Goal: Task Accomplishment & Management: Manage account settings

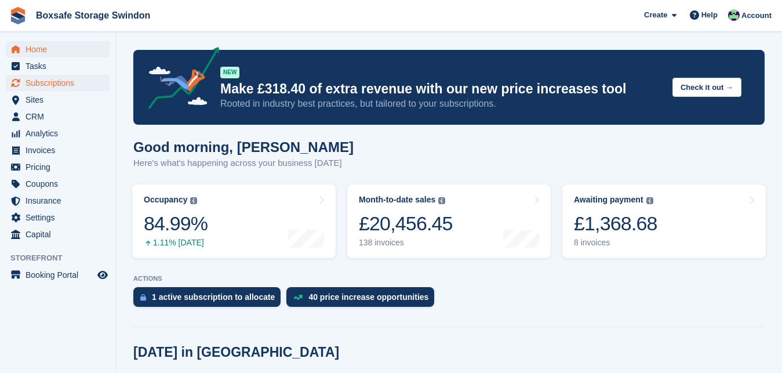
scroll to position [239, 0]
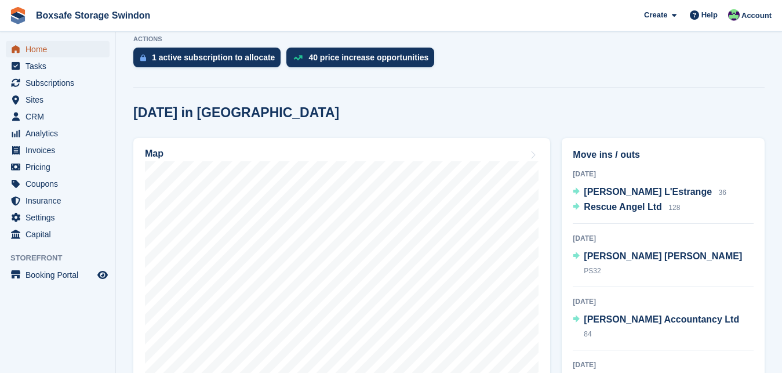
click at [37, 50] on span "Home" at bounding box center [61, 49] width 70 height 16
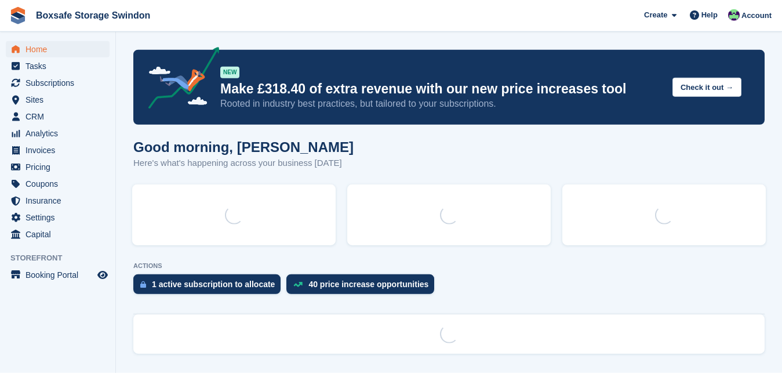
scroll to position [0, 0]
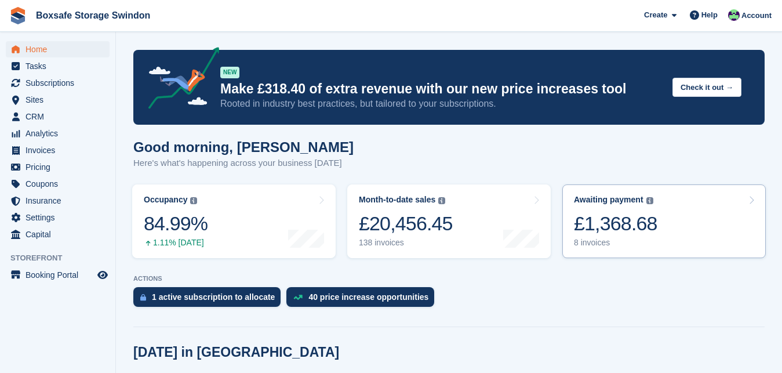
click at [607, 224] on div "£1,368.68" at bounding box center [615, 224] width 83 height 24
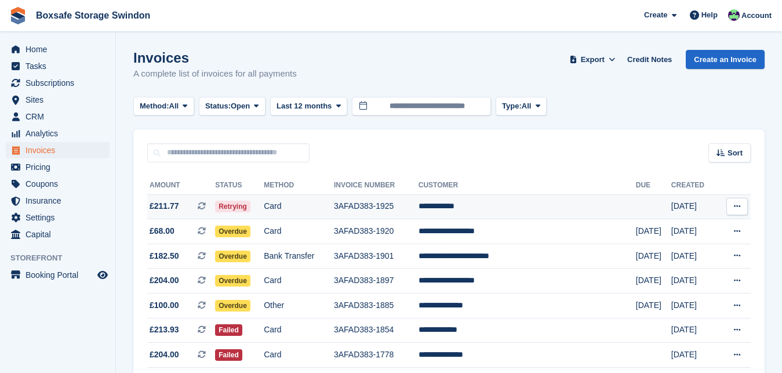
click at [504, 205] on td "**********" at bounding box center [527, 206] width 217 height 25
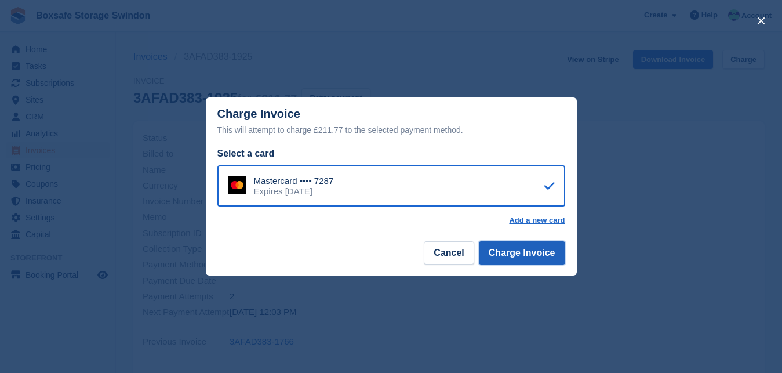
click at [540, 250] on button "Charge Invoice" at bounding box center [522, 252] width 86 height 23
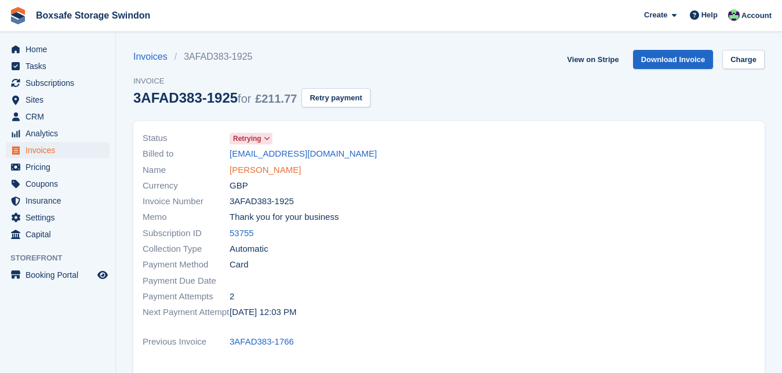
click at [256, 174] on link "Jack Sherman" at bounding box center [265, 169] width 71 height 13
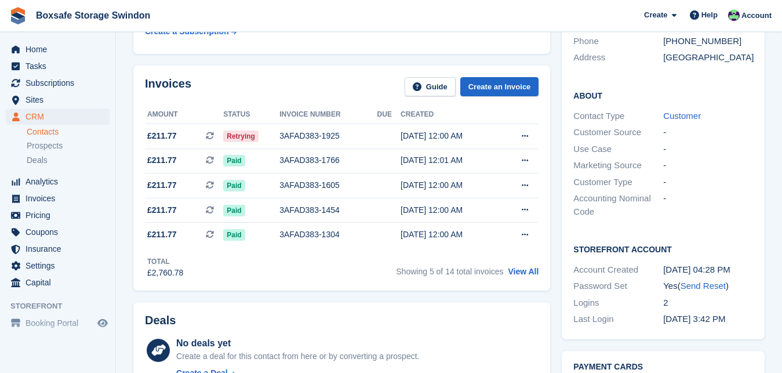
scroll to position [239, 0]
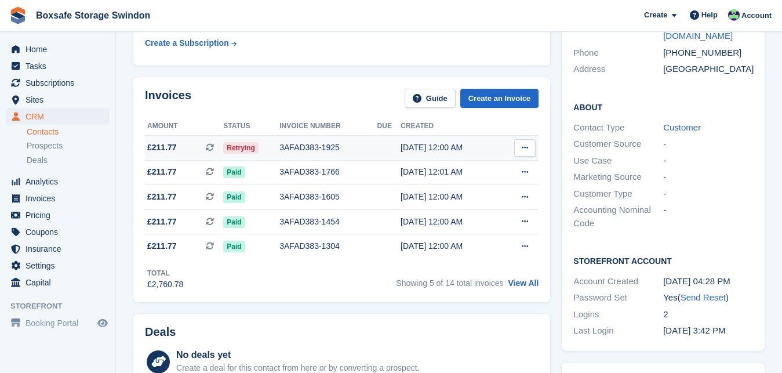
click at [326, 149] on div "3AFAD383-1925" at bounding box center [327, 147] width 97 height 12
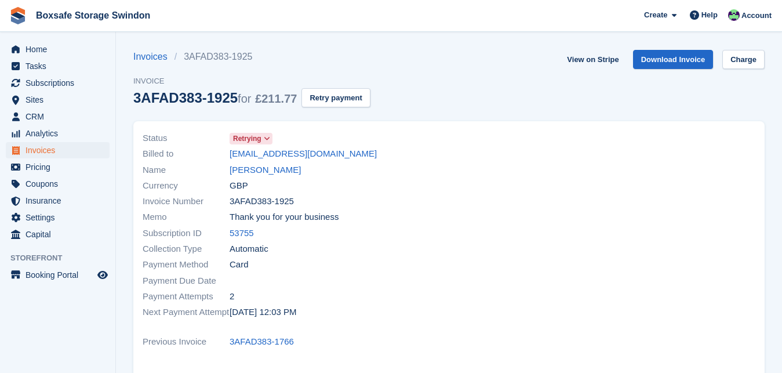
scroll to position [75, 0]
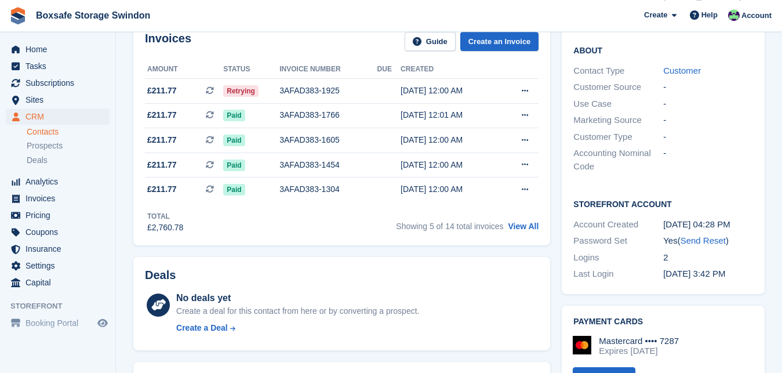
scroll to position [273, 0]
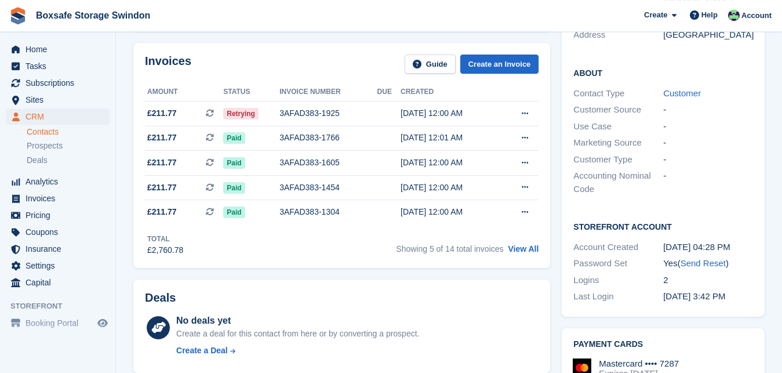
click at [762, 154] on div "About Contact Type Customer Customer Source - Use Case - Marketing Source - Cus…" at bounding box center [663, 132] width 203 height 154
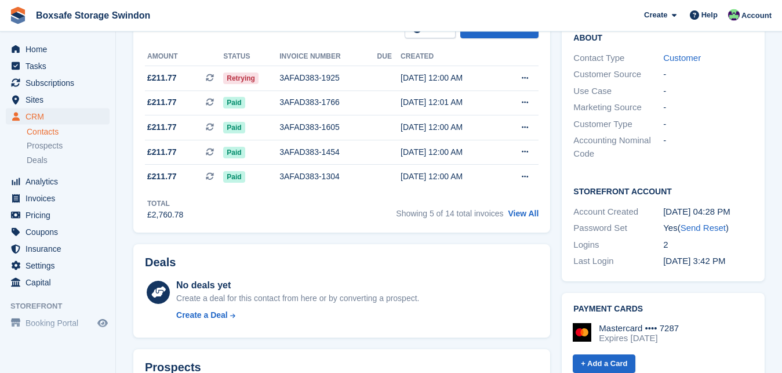
scroll to position [252, 0]
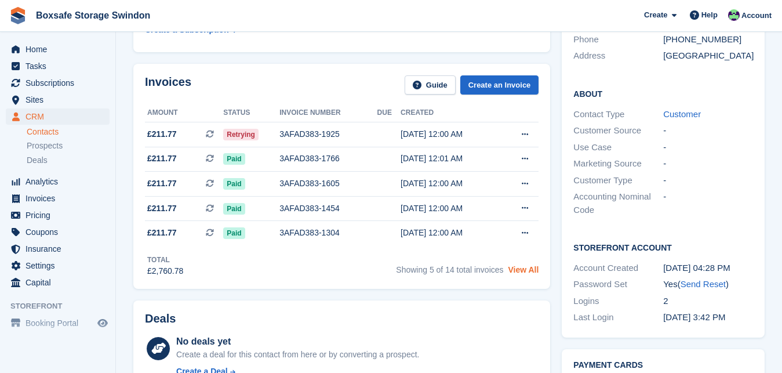
click at [529, 268] on link "View All" at bounding box center [523, 269] width 31 height 9
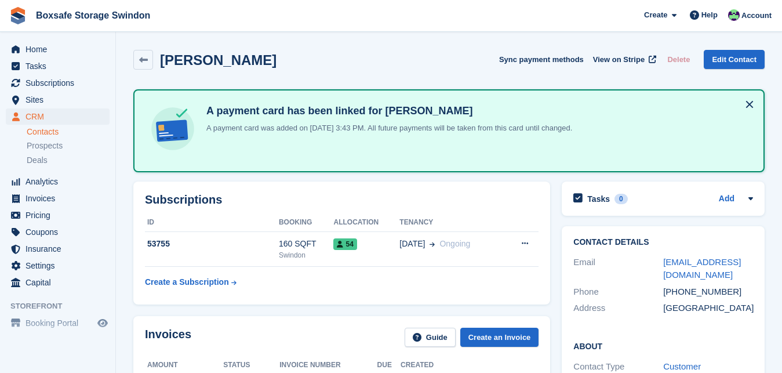
scroll to position [252, 0]
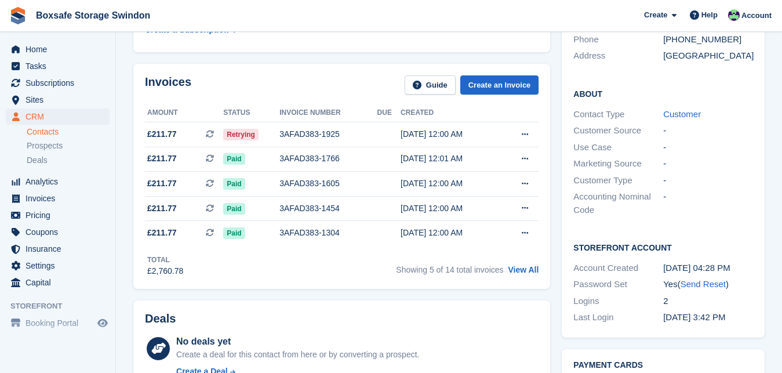
click at [780, 177] on section "Jack Sherman Sync payment methods View on Stripe Delete Edit Contact A payment …" at bounding box center [449, 335] width 666 height 1175
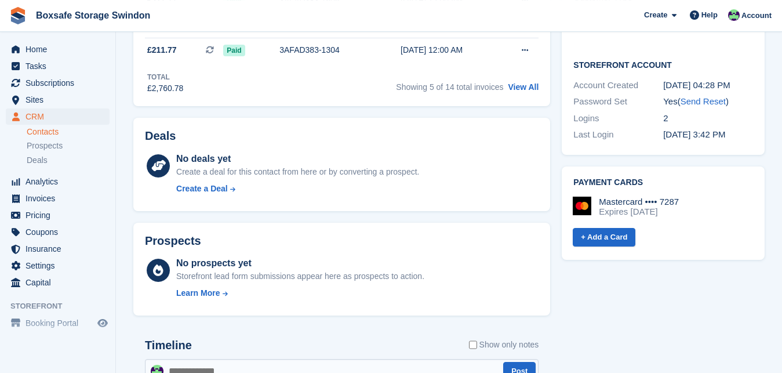
scroll to position [452, 0]
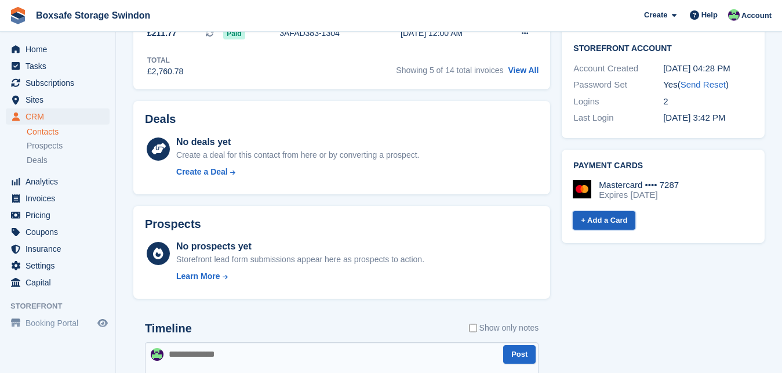
click at [610, 224] on link "+ Add a Card" at bounding box center [604, 220] width 63 height 19
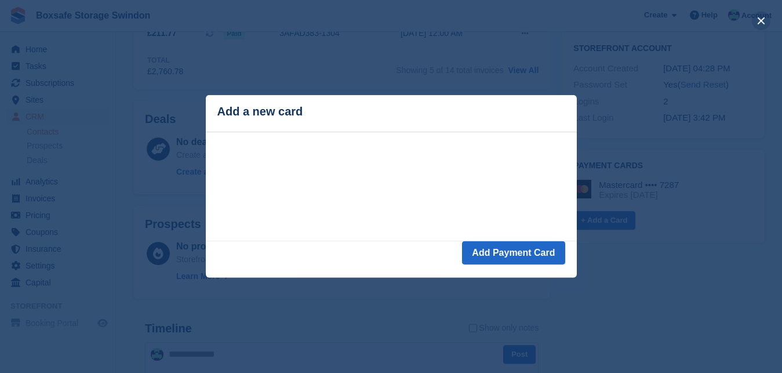
click at [759, 17] on button "close" at bounding box center [761, 21] width 19 height 19
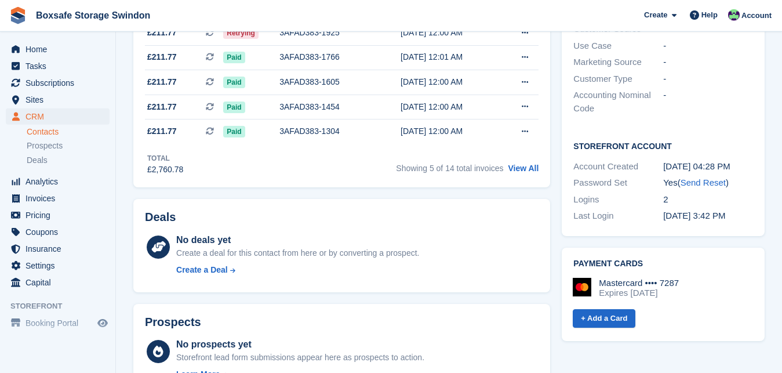
scroll to position [386, 0]
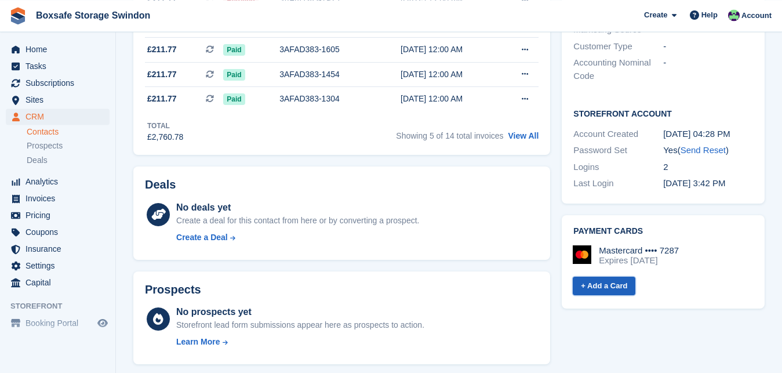
click at [606, 283] on link "+ Add a Card" at bounding box center [604, 285] width 63 height 19
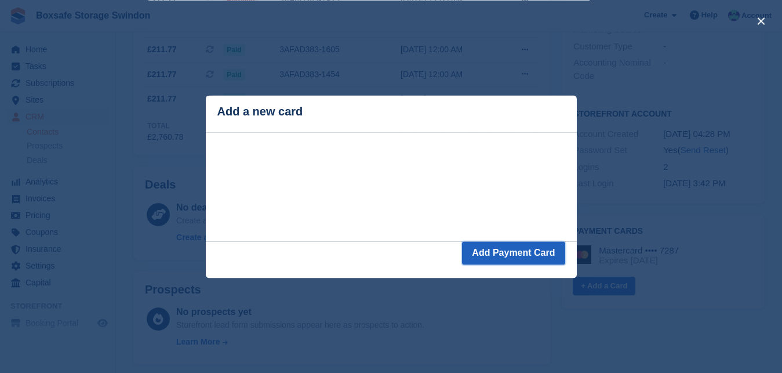
click at [504, 246] on button "Add Payment Card" at bounding box center [513, 252] width 103 height 23
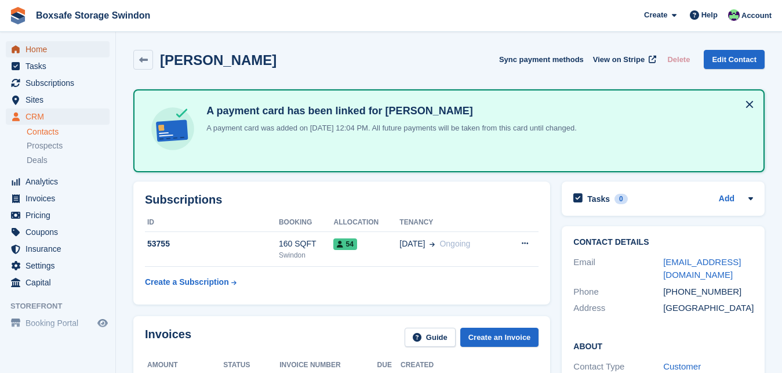
click at [35, 48] on span "Home" at bounding box center [61, 49] width 70 height 16
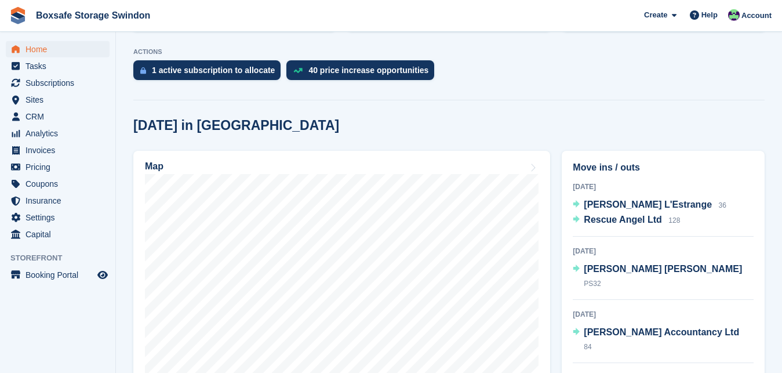
scroll to position [249, 0]
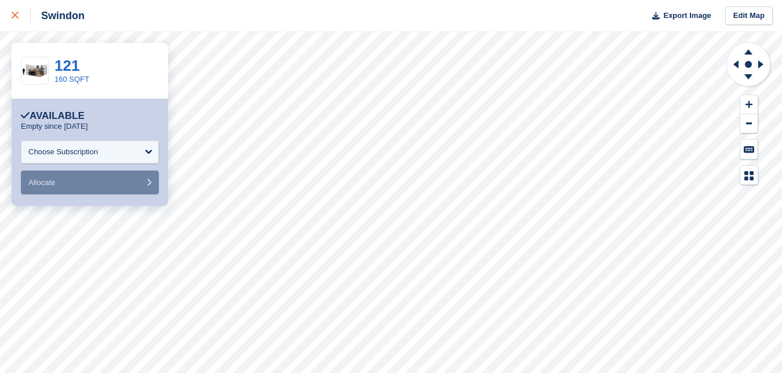
click at [16, 15] on icon at bounding box center [15, 15] width 7 height 7
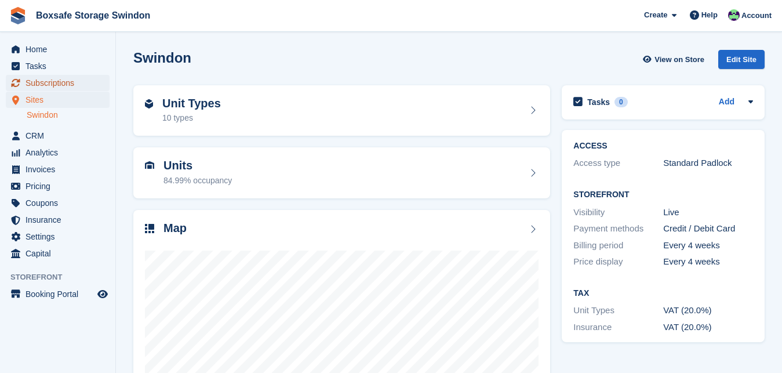
click at [48, 81] on span "Subscriptions" at bounding box center [61, 83] width 70 height 16
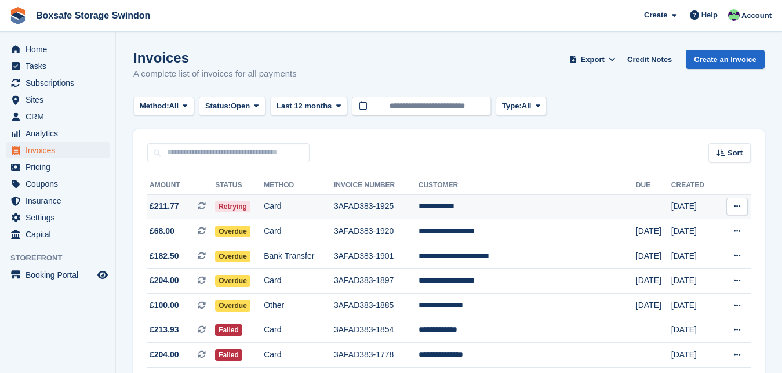
click at [497, 205] on td "**********" at bounding box center [527, 206] width 217 height 25
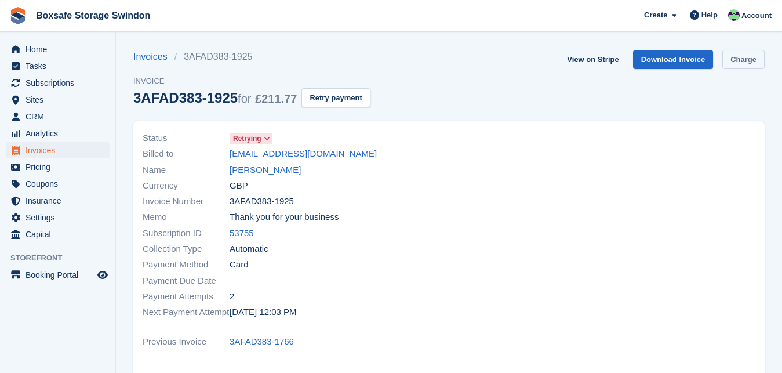
click at [752, 61] on link "Charge" at bounding box center [743, 59] width 42 height 19
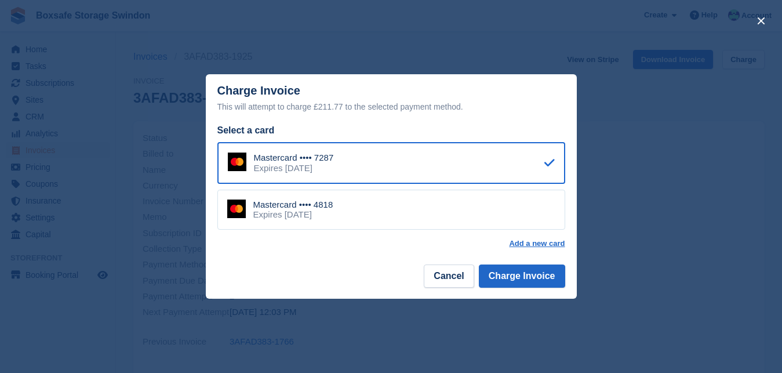
click at [319, 216] on div "Expires March 2030" at bounding box center [293, 214] width 80 height 10
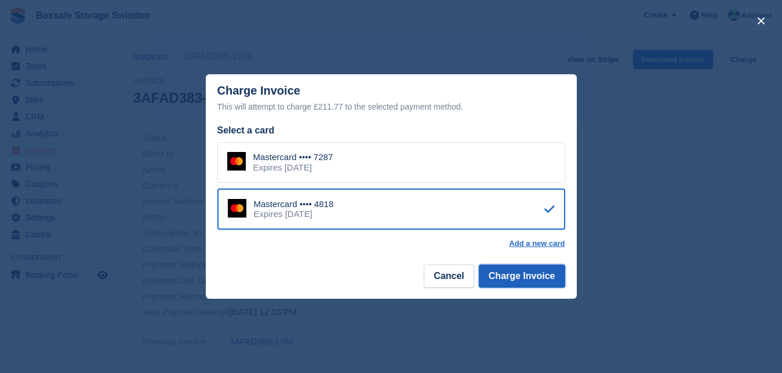
click at [511, 275] on button "Charge Invoice" at bounding box center [522, 275] width 86 height 23
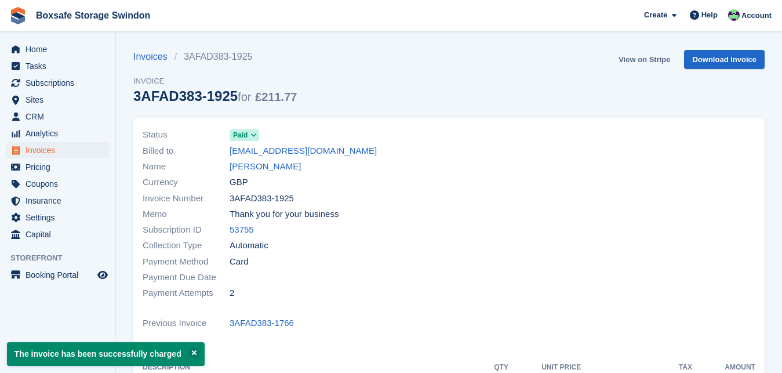
click at [654, 59] on link "View on Stripe" at bounding box center [644, 59] width 61 height 19
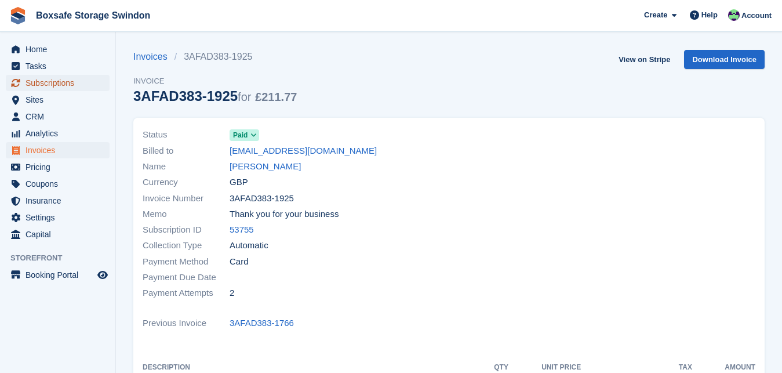
click at [64, 85] on span "Subscriptions" at bounding box center [61, 83] width 70 height 16
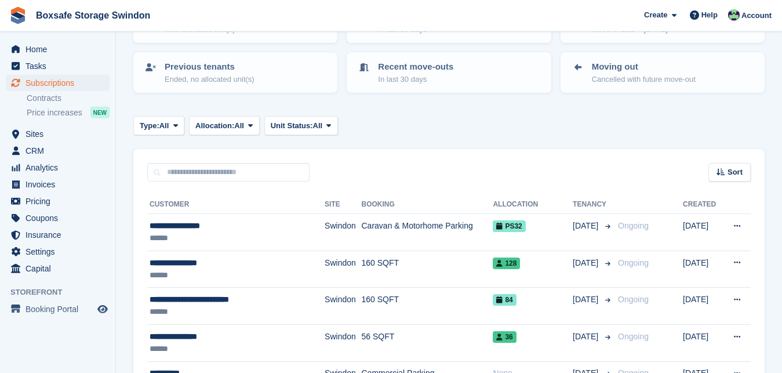
scroll to position [118, 0]
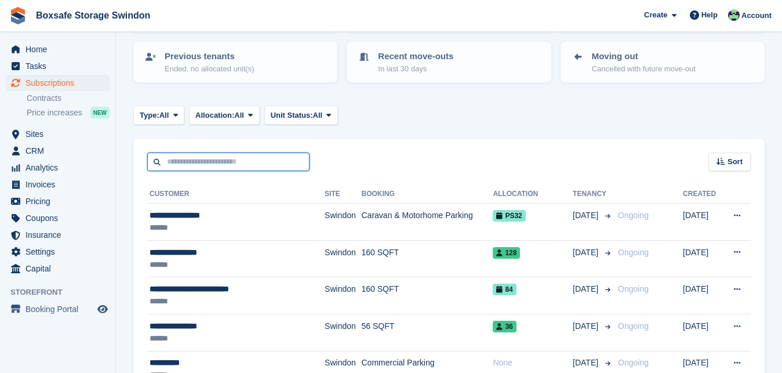
click at [190, 165] on input "text" at bounding box center [228, 161] width 162 height 19
type input "***"
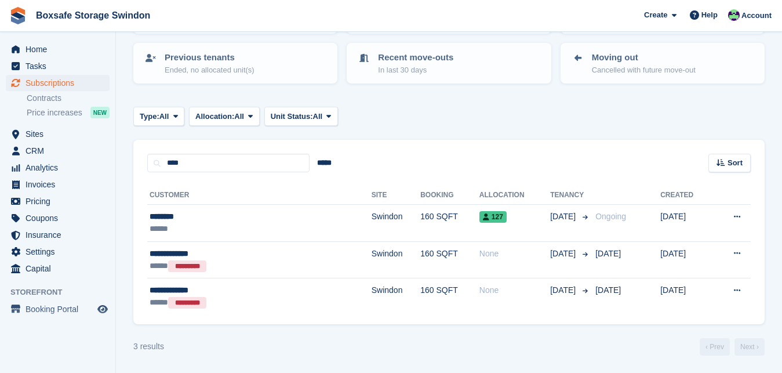
scroll to position [117, 0]
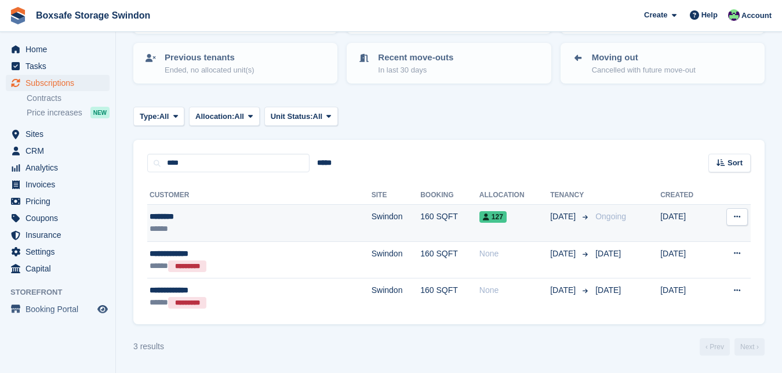
click at [159, 216] on div "********" at bounding box center [220, 216] width 140 height 12
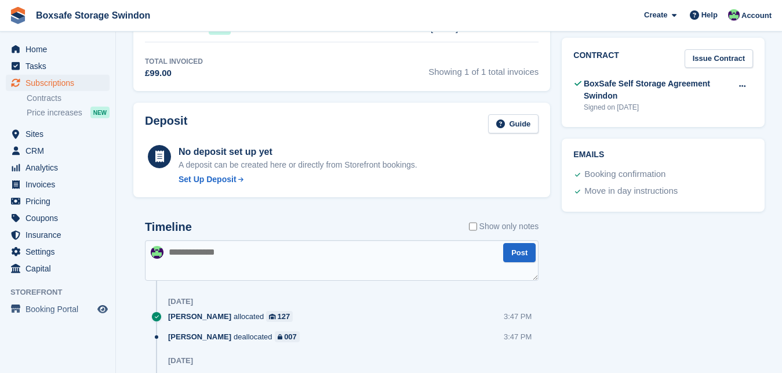
scroll to position [443, 0]
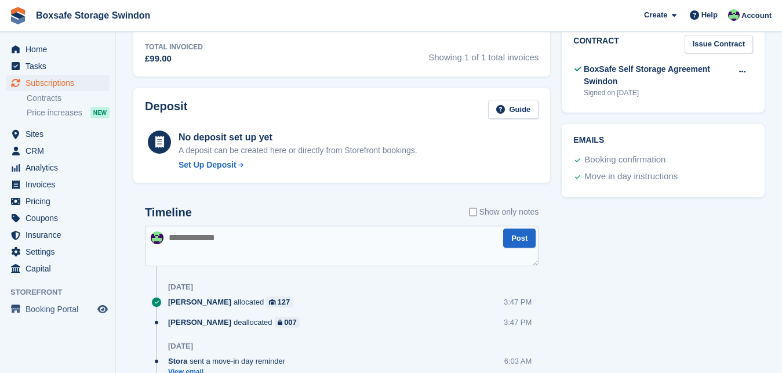
click at [188, 239] on textarea at bounding box center [342, 245] width 394 height 41
type textarea "**********"
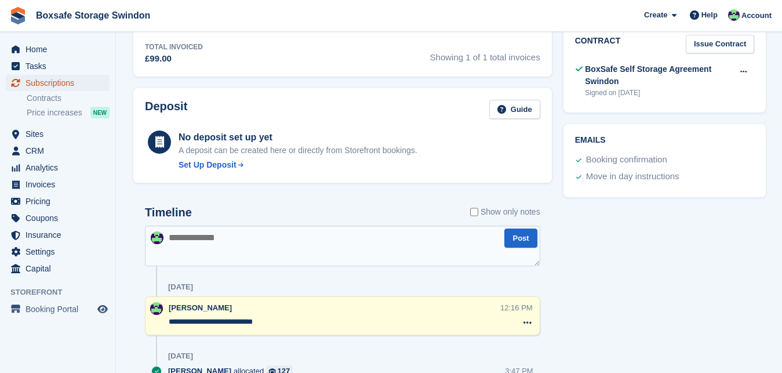
click at [39, 83] on span "Subscriptions" at bounding box center [61, 83] width 70 height 16
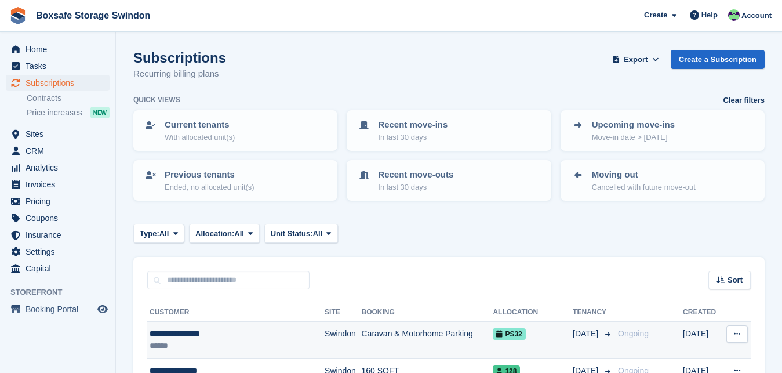
click at [167, 334] on div "**********" at bounding box center [224, 333] width 148 height 12
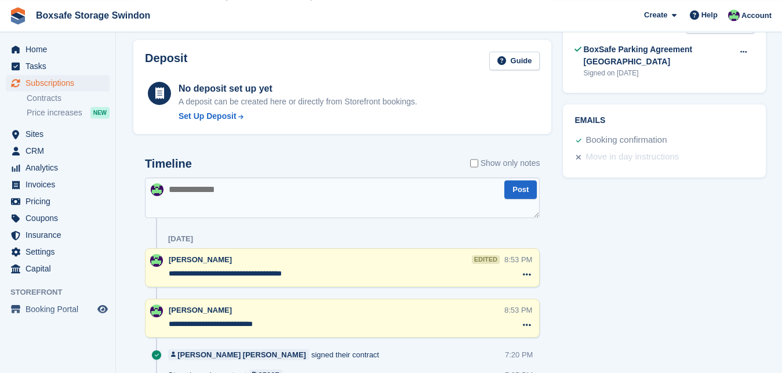
scroll to position [473, 0]
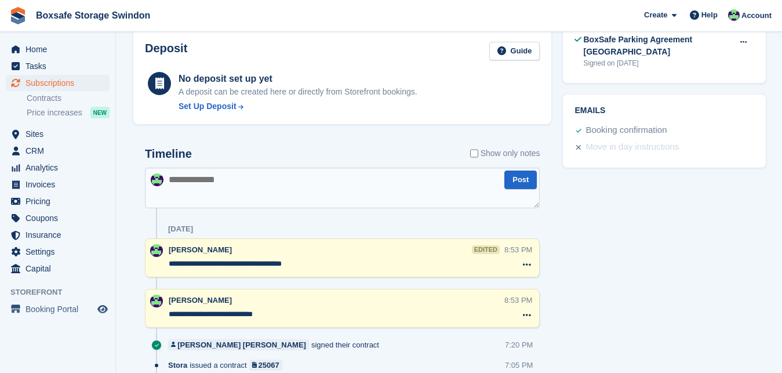
click at [182, 194] on textarea at bounding box center [342, 188] width 395 height 41
type textarea "**********"
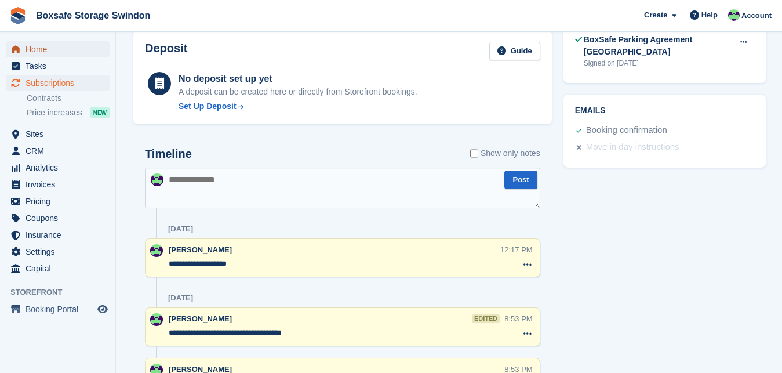
click at [20, 46] on span "menu" at bounding box center [16, 49] width 14 height 14
